Goal: Task Accomplishment & Management: Complete application form

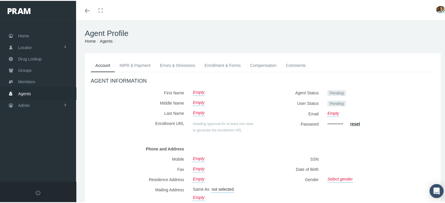
click at [23, 89] on span "Agents" at bounding box center [24, 92] width 13 height 11
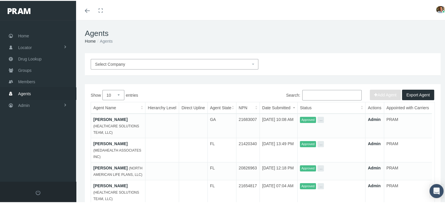
click at [109, 117] on link "SHAYLEEN HOOD" at bounding box center [110, 118] width 34 height 5
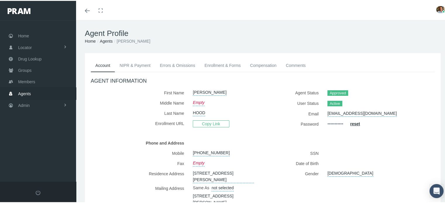
click at [213, 65] on link "Enrollment & Forms" at bounding box center [223, 64] width 46 height 13
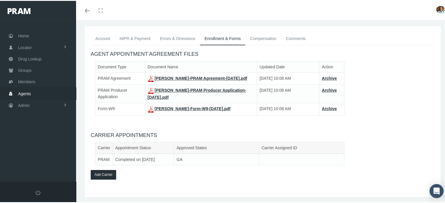
scroll to position [49, 0]
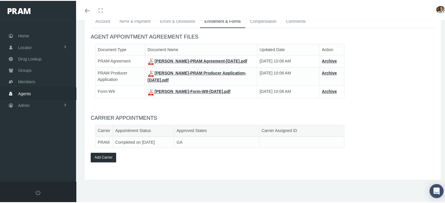
click at [161, 73] on link "SHAYLEEN HOOD-PRAM Producer Application-Sep 29, 2025.pdf" at bounding box center [196, 76] width 99 height 12
click at [178, 91] on link "SHAYLEEN HOOD-Form-W9-Sep 29, 2025.pdf" at bounding box center [188, 90] width 83 height 5
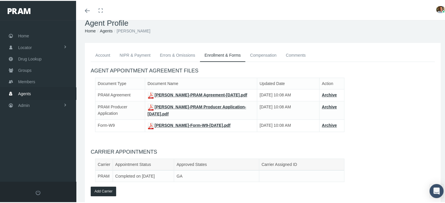
scroll to position [0, 0]
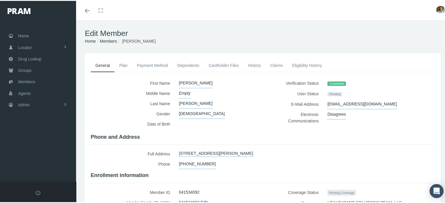
click at [249, 63] on link "History" at bounding box center [254, 64] width 22 height 13
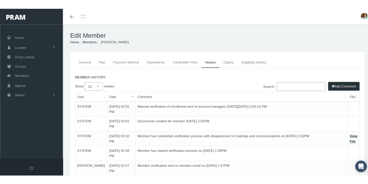
scroll to position [29, 0]
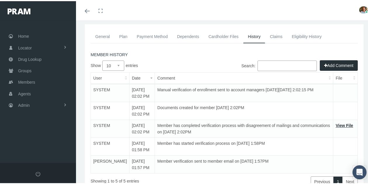
click at [105, 38] on link "General" at bounding box center [103, 35] width 24 height 13
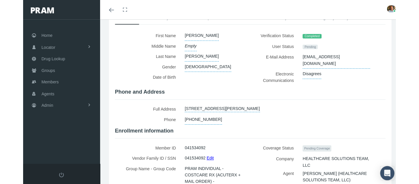
scroll to position [0, 0]
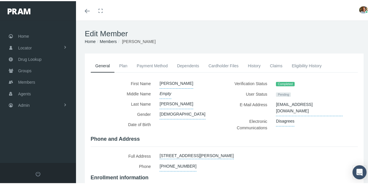
click at [229, 67] on link "Cardholder Files" at bounding box center [223, 64] width 39 height 13
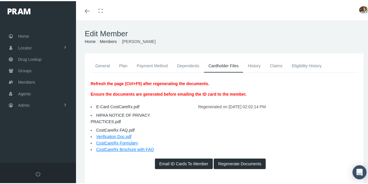
click at [254, 68] on link "History" at bounding box center [254, 64] width 22 height 13
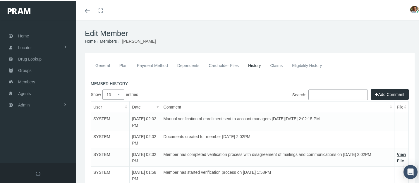
click at [181, 61] on link "Dependents" at bounding box center [188, 64] width 32 height 13
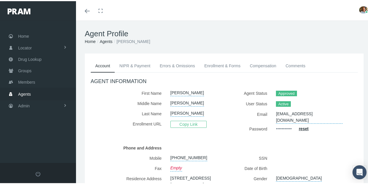
click at [216, 62] on link "Enrollment & Forms" at bounding box center [223, 64] width 46 height 13
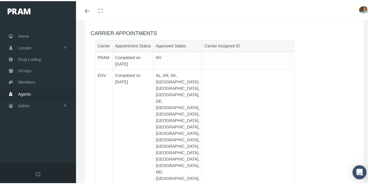
scroll to position [144, 0]
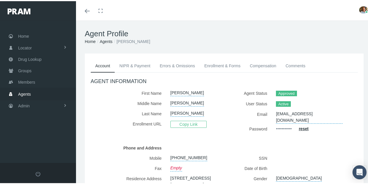
click at [225, 63] on link "Enrollment & Forms" at bounding box center [223, 64] width 46 height 13
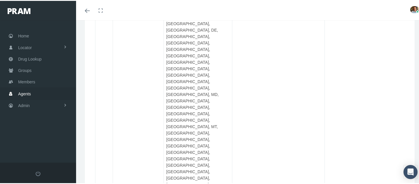
scroll to position [205, 0]
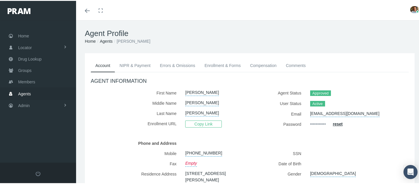
click at [239, 64] on link "Enrollment & Forms" at bounding box center [223, 64] width 46 height 13
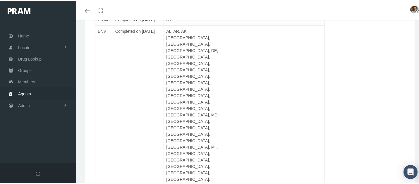
scroll to position [185, 0]
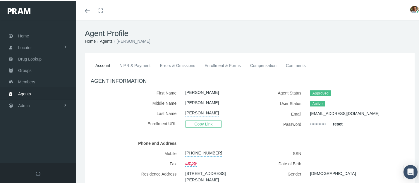
click at [232, 62] on link "Enrollment & Forms" at bounding box center [223, 64] width 46 height 13
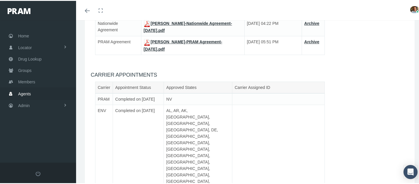
scroll to position [99, 0]
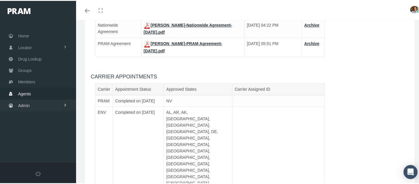
click at [30, 102] on link "Admin" at bounding box center [38, 104] width 76 height 11
click at [32, 127] on span "Agents" at bounding box center [30, 128] width 13 height 10
click at [30, 138] on span "Agent Approval" at bounding box center [37, 140] width 28 height 10
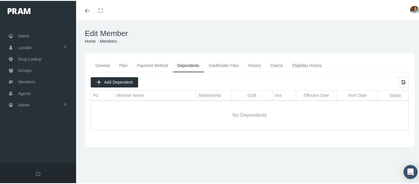
click at [103, 66] on link "General" at bounding box center [103, 64] width 24 height 13
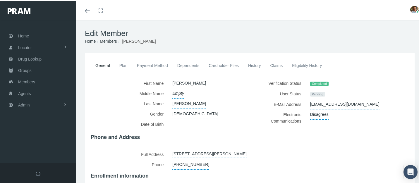
click at [252, 63] on link "History" at bounding box center [254, 64] width 22 height 13
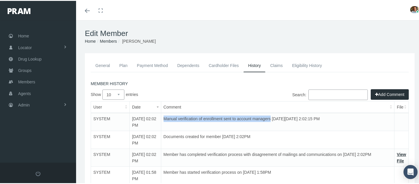
drag, startPoint x: 151, startPoint y: 117, endPoint x: 256, endPoint y: 121, distance: 105.3
click at [256, 121] on td "Manual verification of enrollment sent to account managers on Wednesday, Septem…" at bounding box center [277, 121] width 233 height 18
copy td "Manual verification of enrollment sent to account managers"
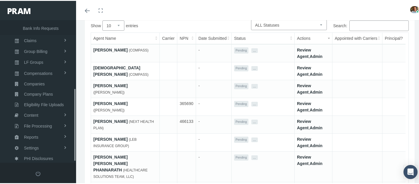
scroll to position [134, 0]
click at [304, 50] on link "Review Agent" at bounding box center [304, 52] width 14 height 11
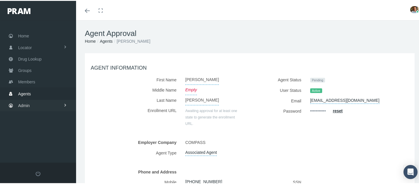
click at [44, 103] on link "Admin" at bounding box center [38, 104] width 76 height 11
click at [41, 126] on link "Agents" at bounding box center [38, 128] width 76 height 10
click at [39, 138] on span "Agent Approval" at bounding box center [37, 140] width 28 height 10
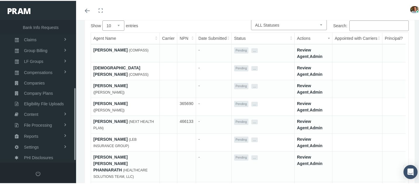
scroll to position [134, 0]
click at [110, 48] on link "BETTY BAUER" at bounding box center [110, 49] width 34 height 5
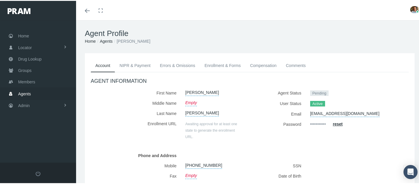
click at [201, 64] on link "Enrollment & Forms" at bounding box center [223, 64] width 46 height 13
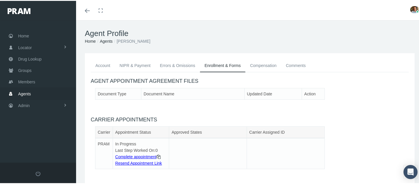
click at [143, 65] on link "NIPR & Payment" at bounding box center [135, 64] width 40 height 13
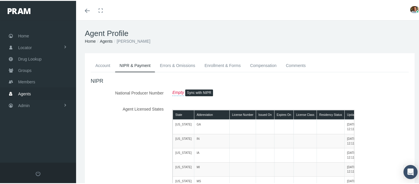
click at [105, 63] on link "Account" at bounding box center [103, 64] width 24 height 13
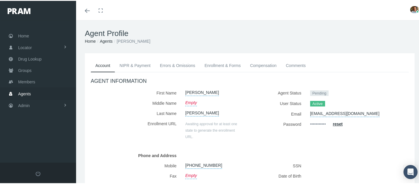
click at [106, 41] on link "Agents" at bounding box center [106, 40] width 13 height 5
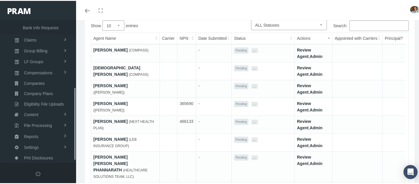
scroll to position [134, 0]
click at [306, 51] on link "Review Agent" at bounding box center [304, 52] width 14 height 11
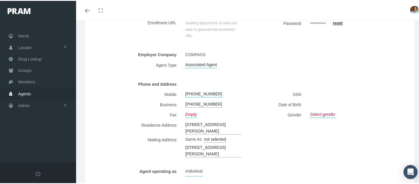
scroll to position [146, 0]
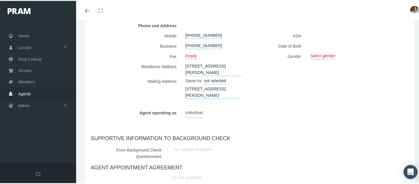
click at [26, 92] on span "Agents" at bounding box center [24, 92] width 13 height 11
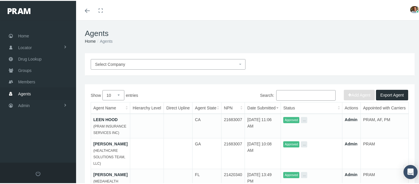
click at [286, 91] on input "Search:" at bounding box center [305, 94] width 59 height 11
paste input "[EMAIL_ADDRESS][DOMAIN_NAME]"
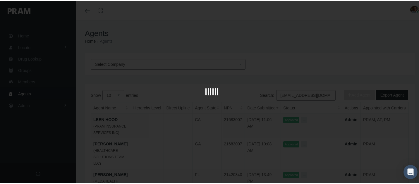
scroll to position [0, 24]
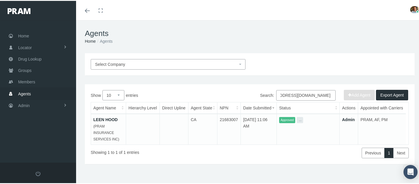
type input "[EMAIL_ADDRESS][DOMAIN_NAME]"
click at [115, 118] on link "LEEN HOOD" at bounding box center [105, 118] width 24 height 5
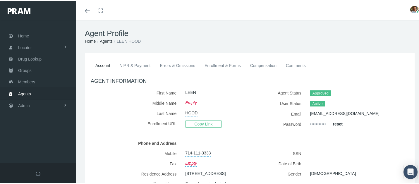
click at [219, 68] on link "Enrollment & Forms" at bounding box center [223, 64] width 46 height 13
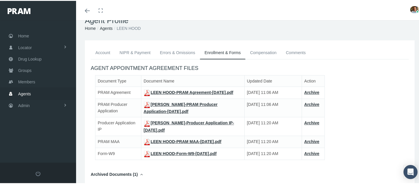
scroll to position [3, 0]
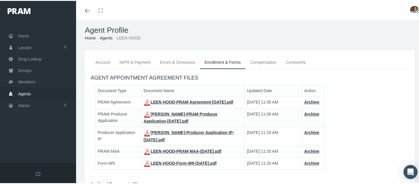
click at [143, 61] on link "NIPR & Payment" at bounding box center [135, 61] width 40 height 13
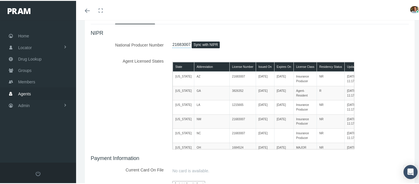
scroll to position [0, 0]
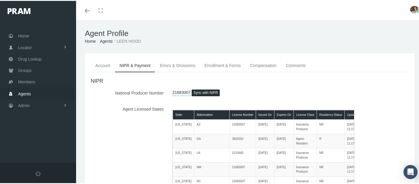
click at [220, 68] on link "Enrollment & Forms" at bounding box center [223, 64] width 46 height 13
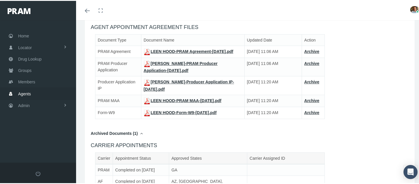
scroll to position [58, 0]
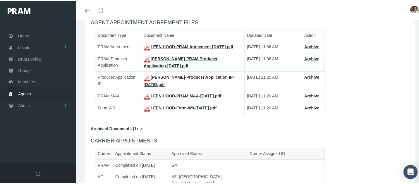
click at [200, 83] on link "LEEN HOOD-Producer Application IP-Sep 29, 2025.pdf" at bounding box center [189, 80] width 90 height 12
click at [177, 97] on link "LEEN HOOD-PRAM MAA-Sep 29, 2025.pdf" at bounding box center [183, 95] width 78 height 5
click at [165, 109] on link "LEEN HOOD-Form-W9-Sep 29, 2025.pdf" at bounding box center [180, 107] width 73 height 5
click at [143, 131] on div "Document Type Document Name Updated Date Action PRAM Agreement LEEN HOOD-PRAM A…" at bounding box center [249, 80] width 327 height 102
click at [141, 131] on icon at bounding box center [141, 128] width 3 height 6
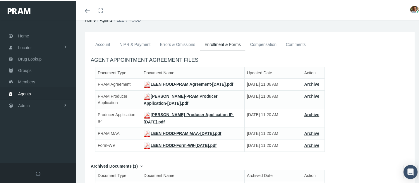
scroll to position [0, 0]
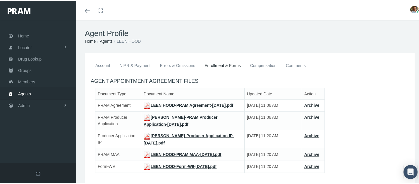
click at [104, 63] on link "Account" at bounding box center [103, 64] width 24 height 13
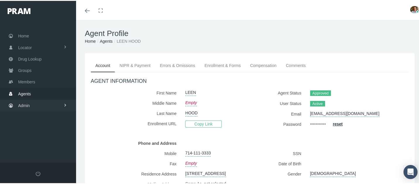
click at [42, 108] on link "Admin" at bounding box center [38, 104] width 76 height 11
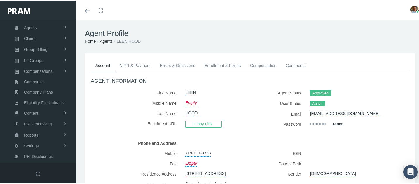
scroll to position [102, 0]
click at [35, 130] on span "Reports" at bounding box center [31, 134] width 14 height 10
click at [32, 144] on span "Reports" at bounding box center [30, 145] width 14 height 10
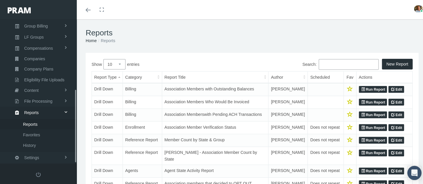
scroll to position [136, 0]
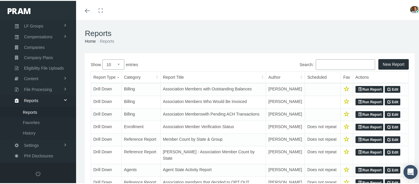
click at [381, 61] on button "New Report" at bounding box center [393, 63] width 30 height 11
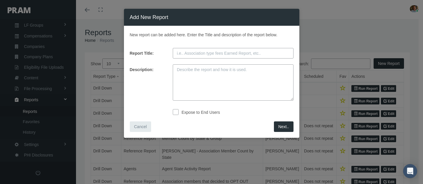
click at [284, 53] on input "Report Title:" at bounding box center [233, 53] width 121 height 11
paste input "AFSLIC PMAIC Appointment Progress Report"
type input "AFSLIC PMAIC Appointment Progress Report"
click at [260, 73] on textarea "Description:" at bounding box center [233, 82] width 121 height 36
paste textarea "List of the agents / agencies invited to complete appointment process needs to …"
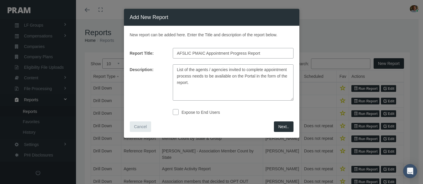
type textarea "List of the agents / agencies invited to complete appointment process needs to …"
click at [209, 112] on label "Expose to End Users" at bounding box center [200, 112] width 42 height 6
click at [179, 112] on input "checkbox" at bounding box center [176, 111] width 6 height 6
checkbox input "true"
click at [281, 126] on span "Next.." at bounding box center [283, 126] width 11 height 5
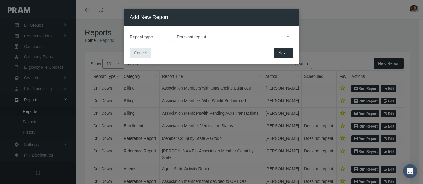
click at [279, 54] on span "Next.." at bounding box center [283, 53] width 11 height 5
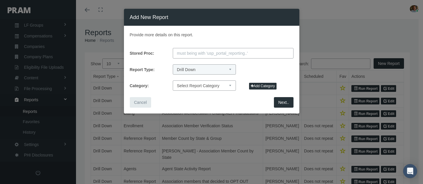
click at [189, 50] on input "Stored Proc:" at bounding box center [233, 53] width 121 height 11
paste input "usp_portal_reporting_AFSCLICPMAICAppointmentStatus"
type input "usp_portal_reporting_AFSCLICPMAICAppointmentStatus"
click at [231, 85] on select "Select Report Category Billing Enrollment System Jobs Reference Report Agents" at bounding box center [204, 85] width 63 height 10
select select "5"
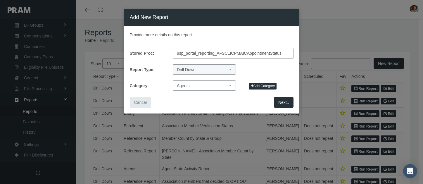
click at [173, 80] on select "Select Report Category Billing Enrollment System Jobs Reference Report Agents" at bounding box center [204, 85] width 63 height 10
click at [282, 102] on span "Next.." at bounding box center [283, 102] width 11 height 5
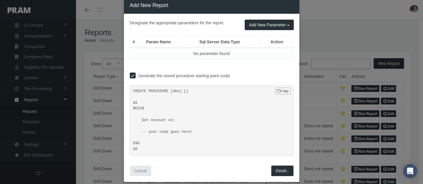
scroll to position [19, 0]
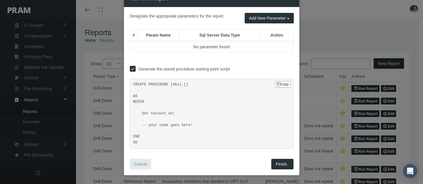
click at [130, 68] on input "Generate the stored procedure starting point script" at bounding box center [133, 68] width 6 height 6
checkbox input "false"
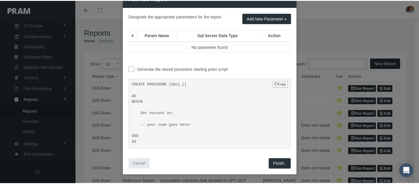
scroll to position [0, 0]
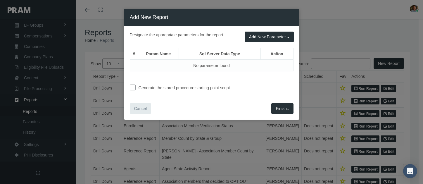
click at [285, 107] on span "Finish.." at bounding box center [282, 108] width 13 height 5
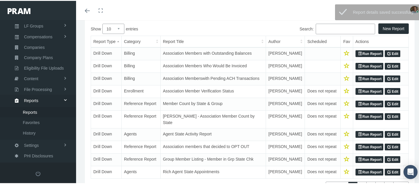
scroll to position [35, 0]
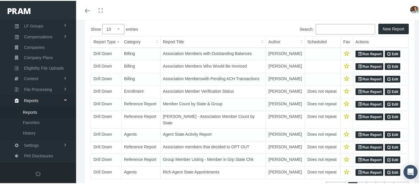
click at [121, 30] on select "10 25 50 100" at bounding box center [113, 28] width 22 height 10
select select "100"
click at [102, 23] on select "10 25 50 100" at bounding box center [113, 28] width 22 height 10
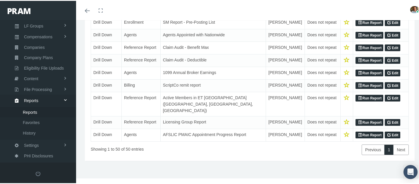
scroll to position [802, 0]
click at [360, 133] on link "Run Report" at bounding box center [369, 134] width 28 height 7
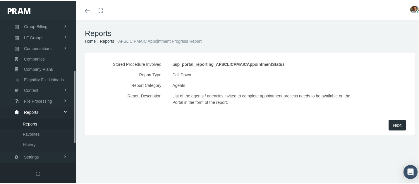
scroll to position [136, 0]
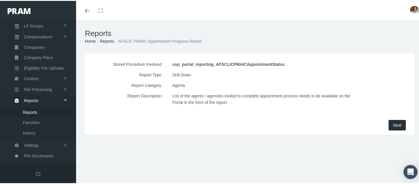
click at [393, 123] on span "Next" at bounding box center [397, 124] width 8 height 5
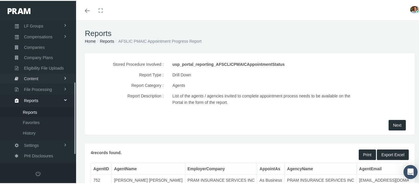
scroll to position [107, 0]
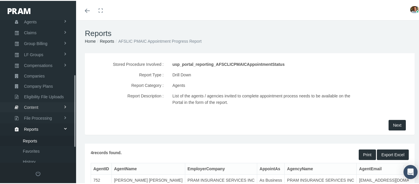
click at [37, 108] on span "Content" at bounding box center [31, 106] width 14 height 10
click at [35, 118] on span "Email Templates" at bounding box center [38, 118] width 30 height 10
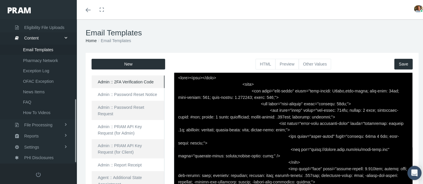
scroll to position [178, 0]
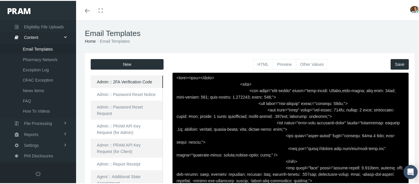
click at [147, 61] on button "New" at bounding box center [127, 63] width 73 height 11
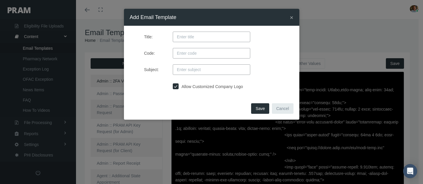
click at [234, 38] on input "Title:" at bounding box center [211, 37] width 77 height 11
paste input "Admin :: AFSLIC PMAIC Appointment Progress Reminder"
type input "Admin :: AFSLIC PMAIC Appointment Progress Reminder"
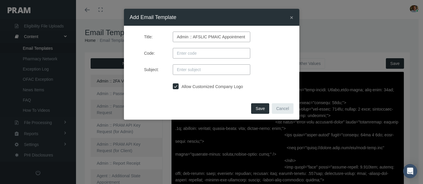
click at [200, 51] on input "Code:" at bounding box center [211, 53] width 77 height 11
paste input "ADMNAFSLICPMAICAPPPROGRESS"
type input "ADMNAFSLICPMAICAPPPROGRESS"
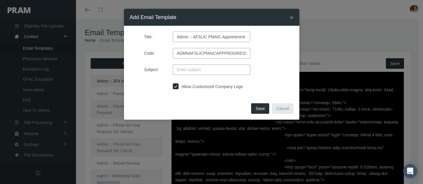
click at [199, 70] on input "Subject:" at bounding box center [211, 69] width 77 height 11
paste input "AFSLIC PMAIC Appointment Progress Report"
type input "AFSLIC PMAIC Appointment Progress Report"
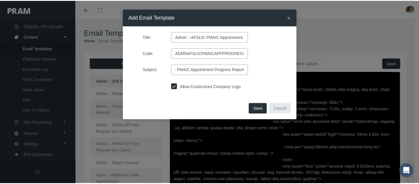
scroll to position [0, 0]
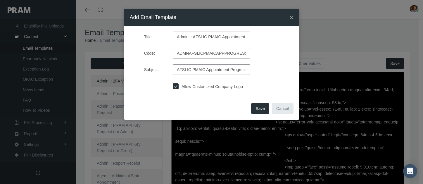
click at [262, 109] on span "Save" at bounding box center [259, 108] width 9 height 5
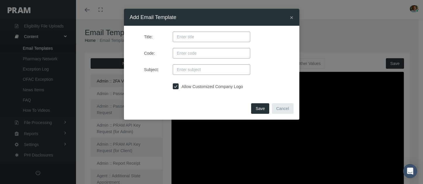
type textarea "<!doctype html> <html xmlns="http://www.w3.org/1999/xhtml" xmlns:v="urn:schemas…"
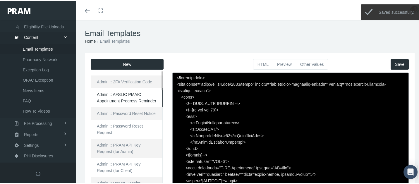
click at [154, 98] on link "Admin :: AFSLIC PMAIC Appointment Progress Reminder" at bounding box center [127, 96] width 72 height 19
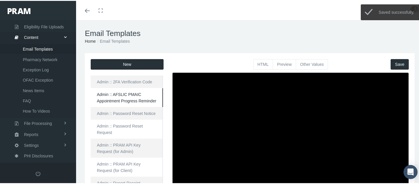
click at [259, 61] on button "HTML" at bounding box center [263, 63] width 20 height 11
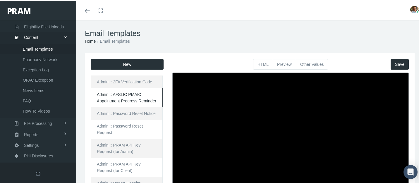
click at [312, 108] on textarea at bounding box center [290, 174] width 236 height 205
paste textarea "<html> <head> </head> <body> <div class="page-email" style="font-family: Roboto…"
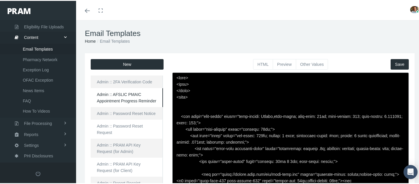
type textarea "<html> <head> </head> <body> <div class="page-email" style="font-family: Roboto…"
click at [390, 61] on button "Save" at bounding box center [399, 63] width 18 height 11
